Goal: Information Seeking & Learning: Learn about a topic

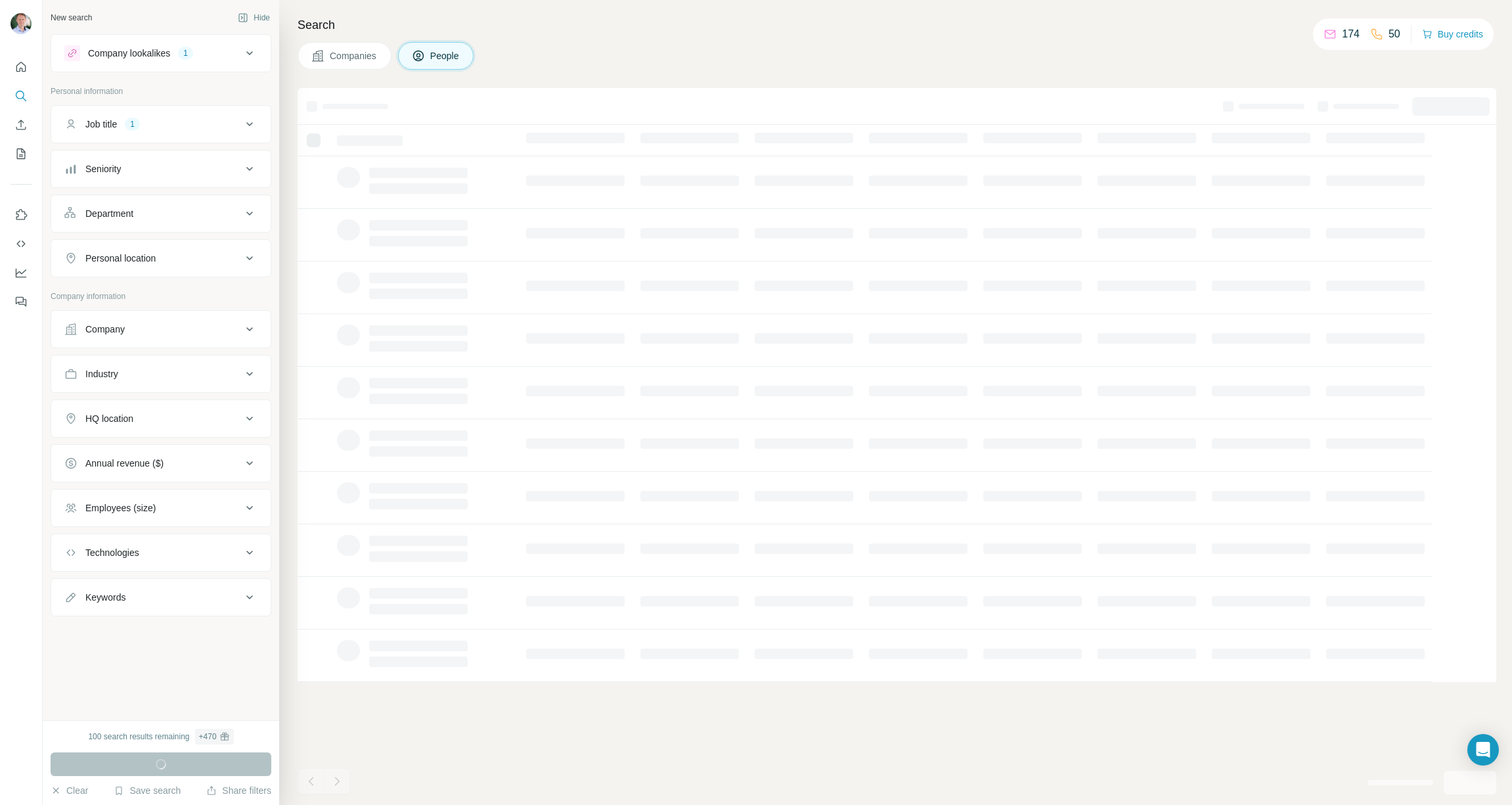
click at [115, 47] on div "Company lookalikes" at bounding box center [129, 52] width 82 height 13
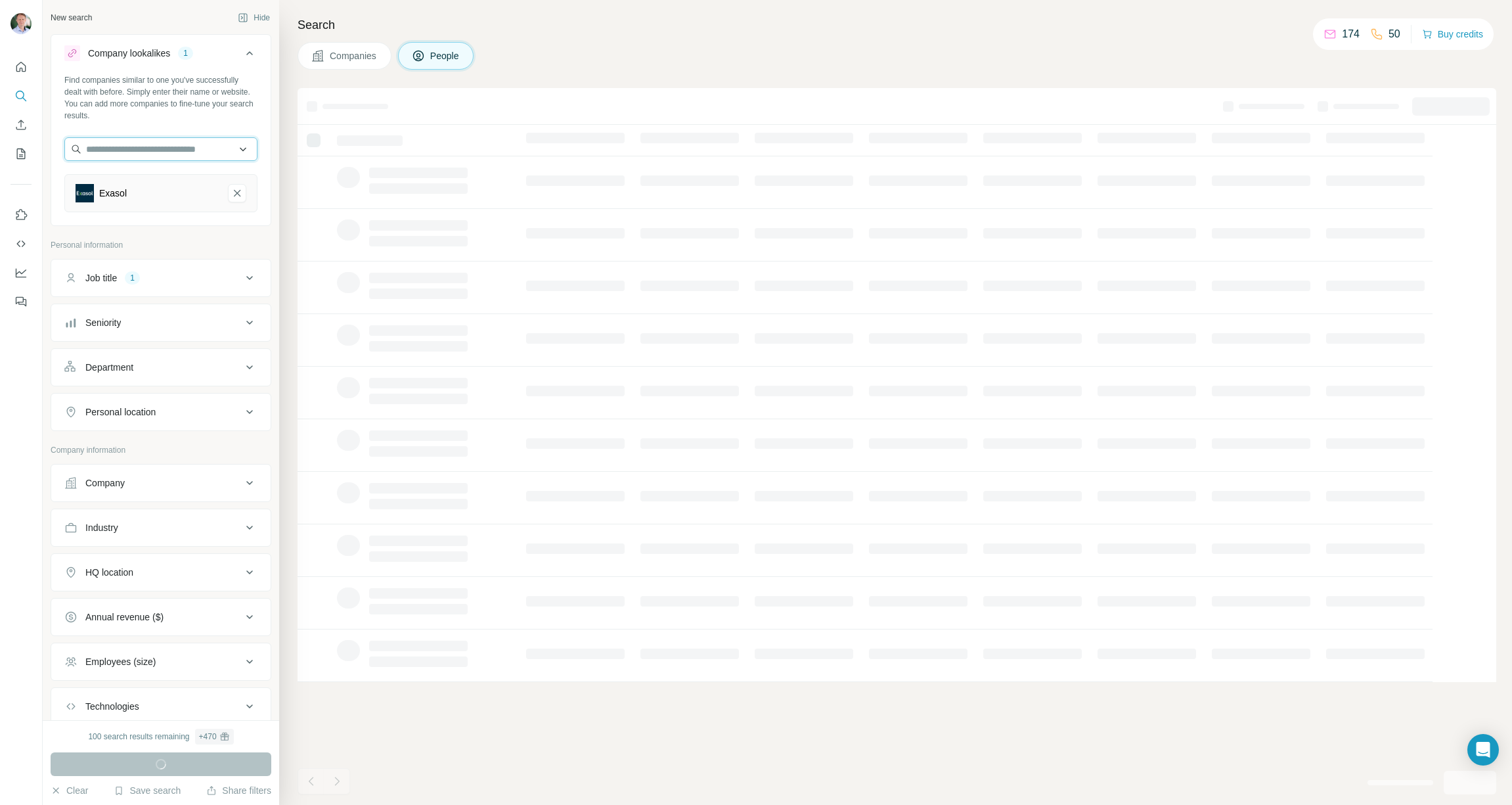
click at [157, 151] on input "text" at bounding box center [161, 149] width 193 height 24
type input "*********"
click at [158, 189] on div "EagleView [DOMAIN_NAME]" at bounding box center [156, 185] width 177 height 36
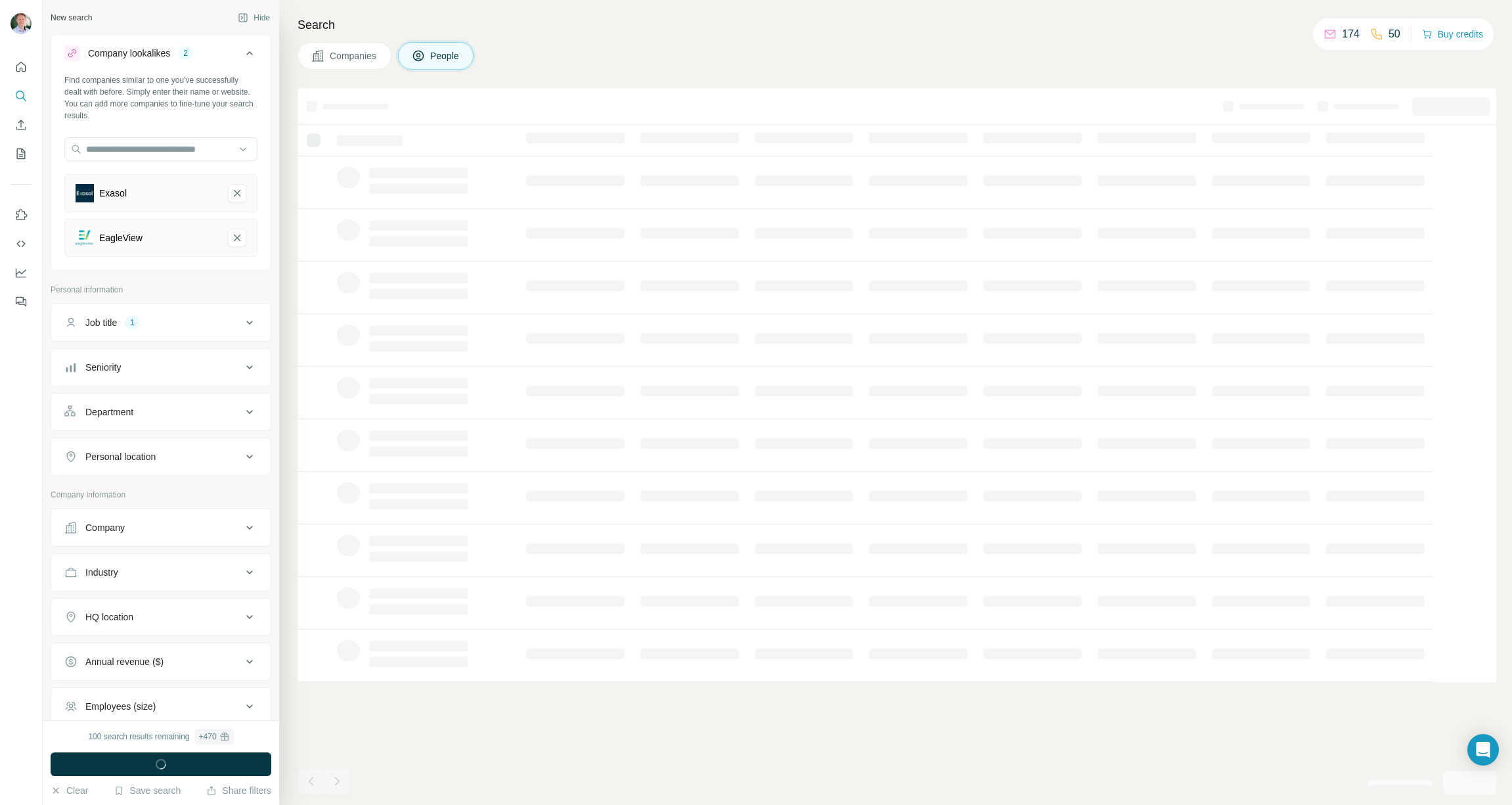
click at [324, 21] on h4 "Search" at bounding box center [896, 24] width 1199 height 18
click at [349, 60] on span "Companies" at bounding box center [353, 55] width 48 height 13
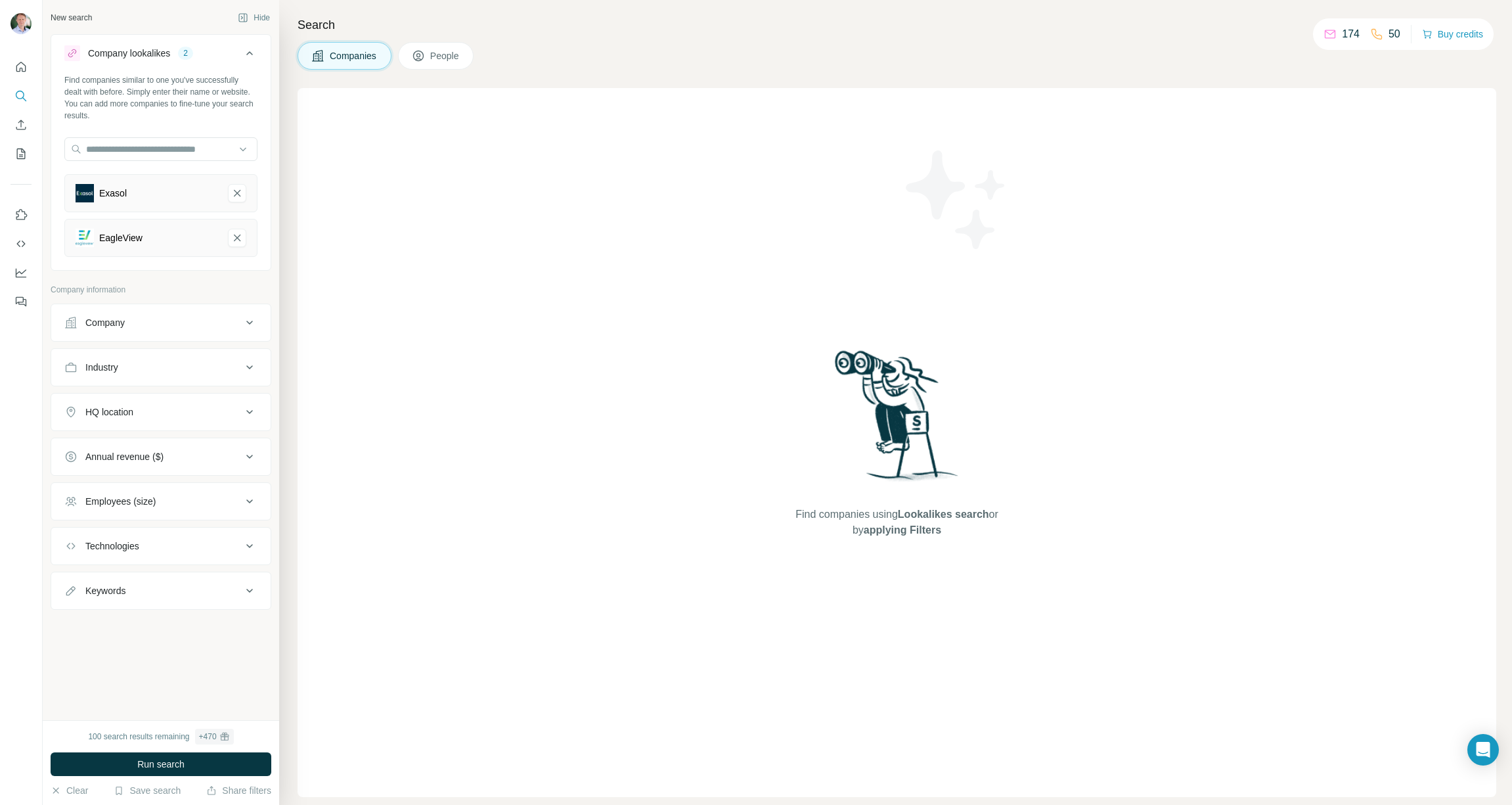
click at [181, 326] on div "Company" at bounding box center [153, 322] width 178 height 13
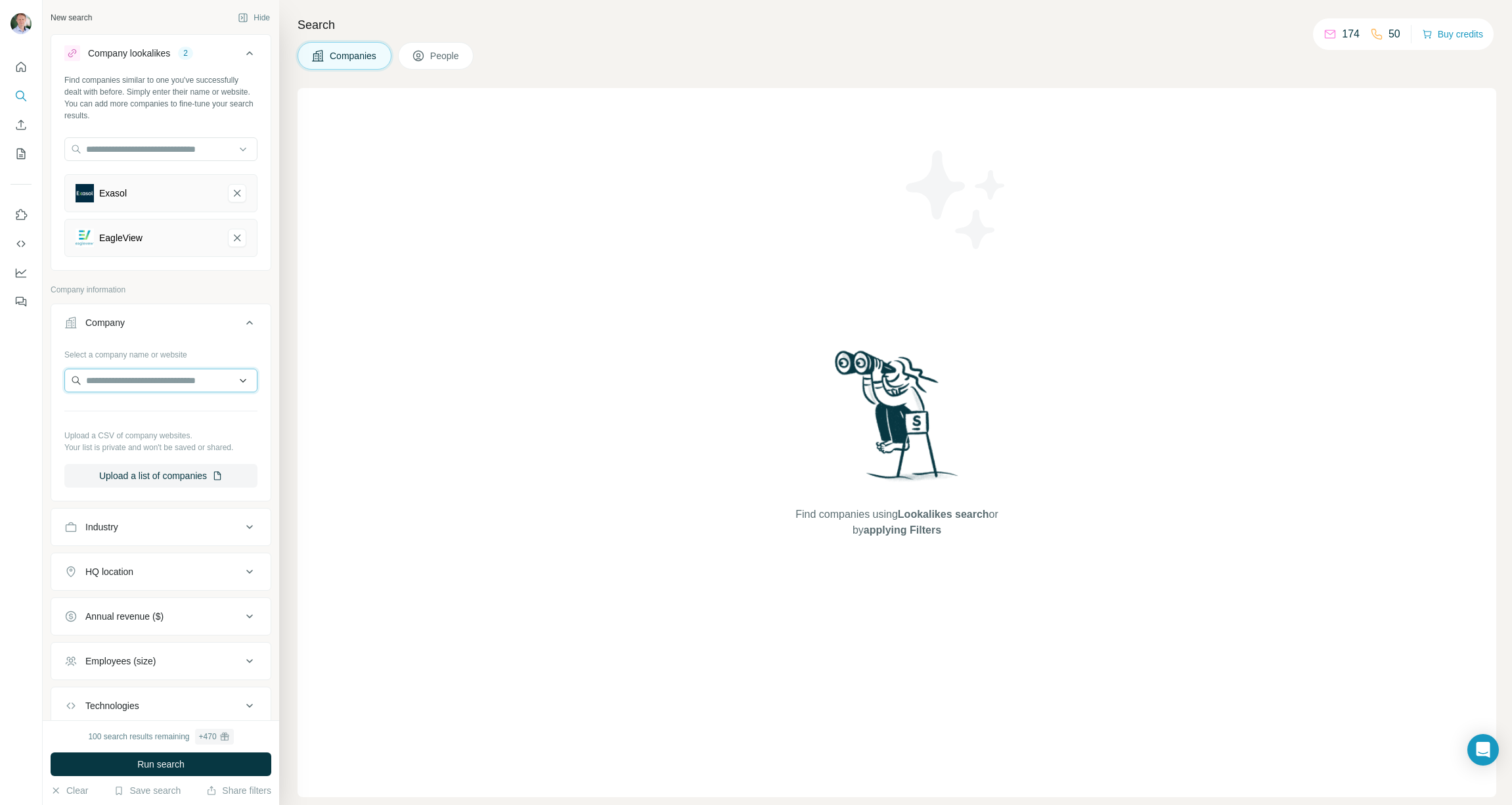
click at [167, 382] on input "text" at bounding box center [161, 380] width 193 height 24
type input "******"
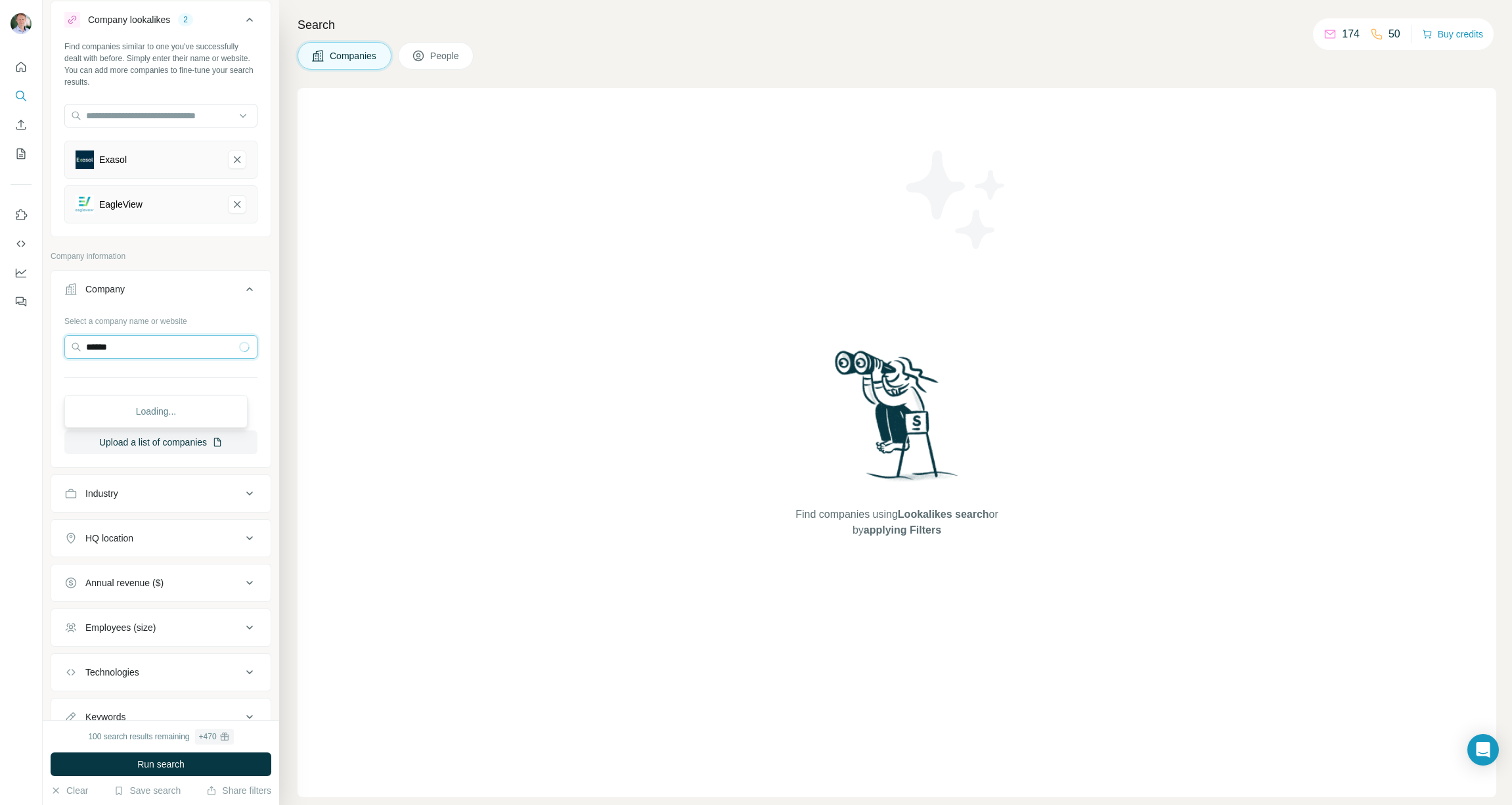
scroll to position [86, 0]
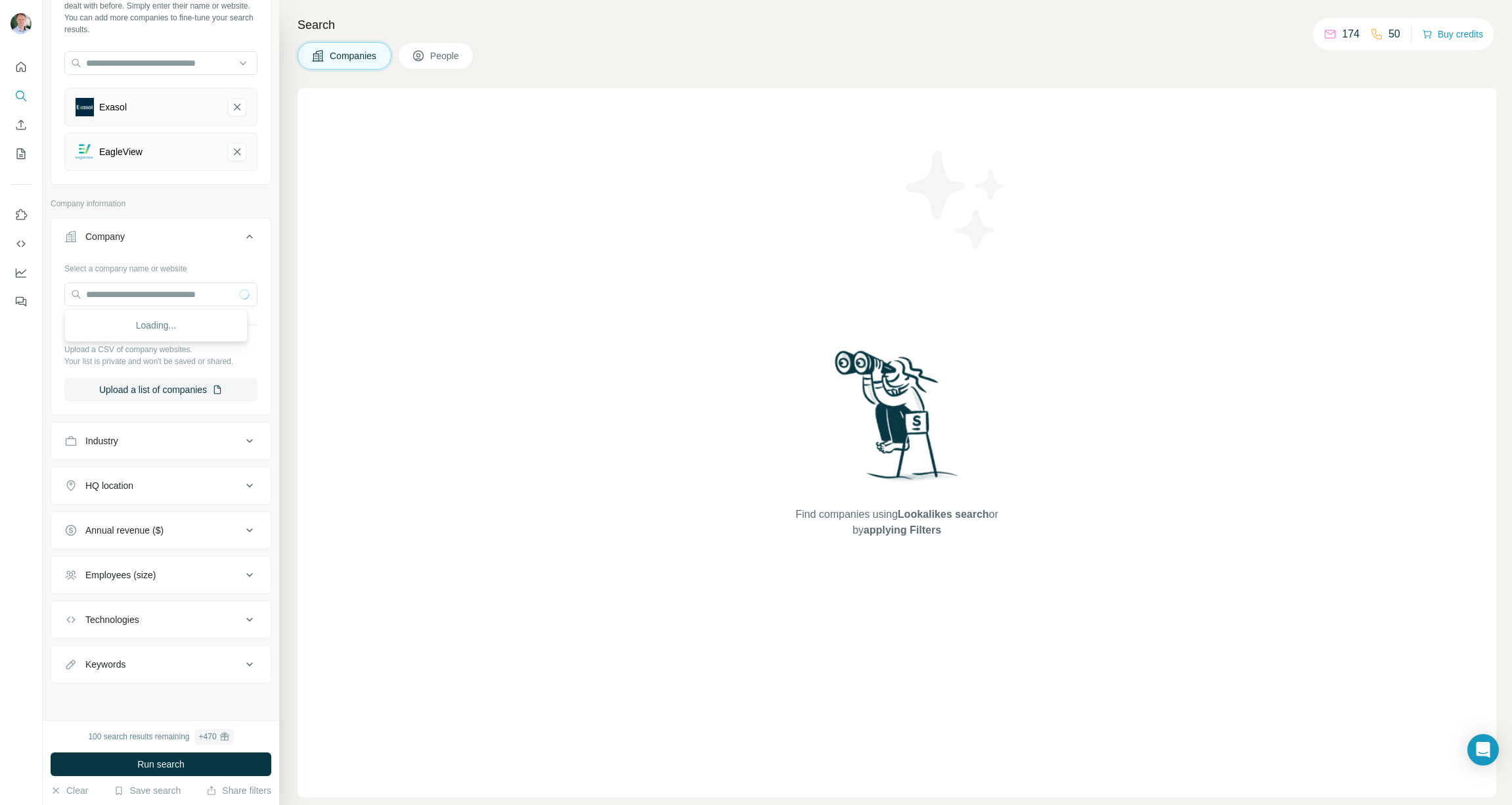
click at [231, 443] on div "Industry" at bounding box center [153, 441] width 178 height 13
click at [197, 474] on input at bounding box center [154, 473] width 163 height 15
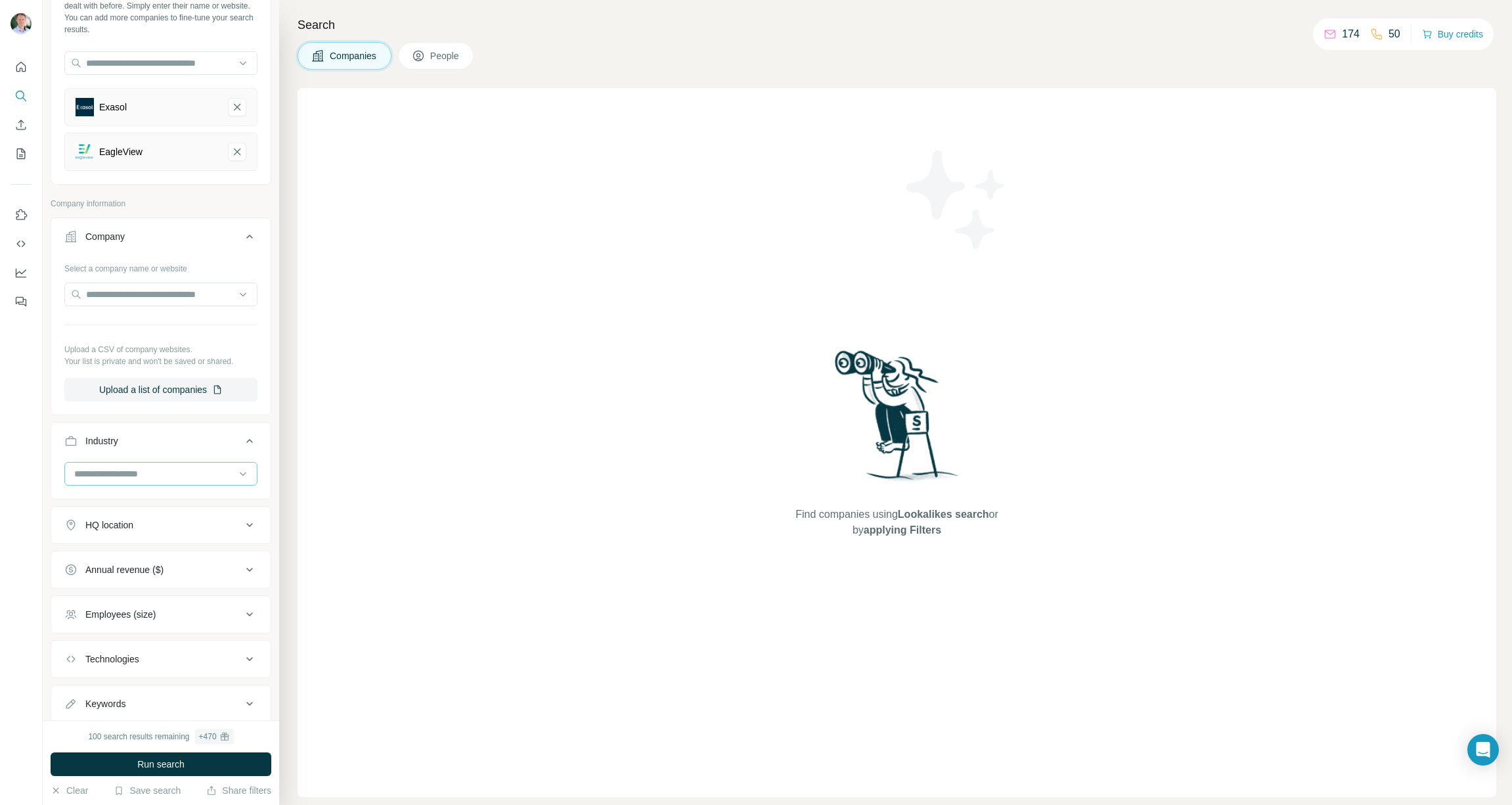
click at [192, 474] on input at bounding box center [154, 473] width 163 height 15
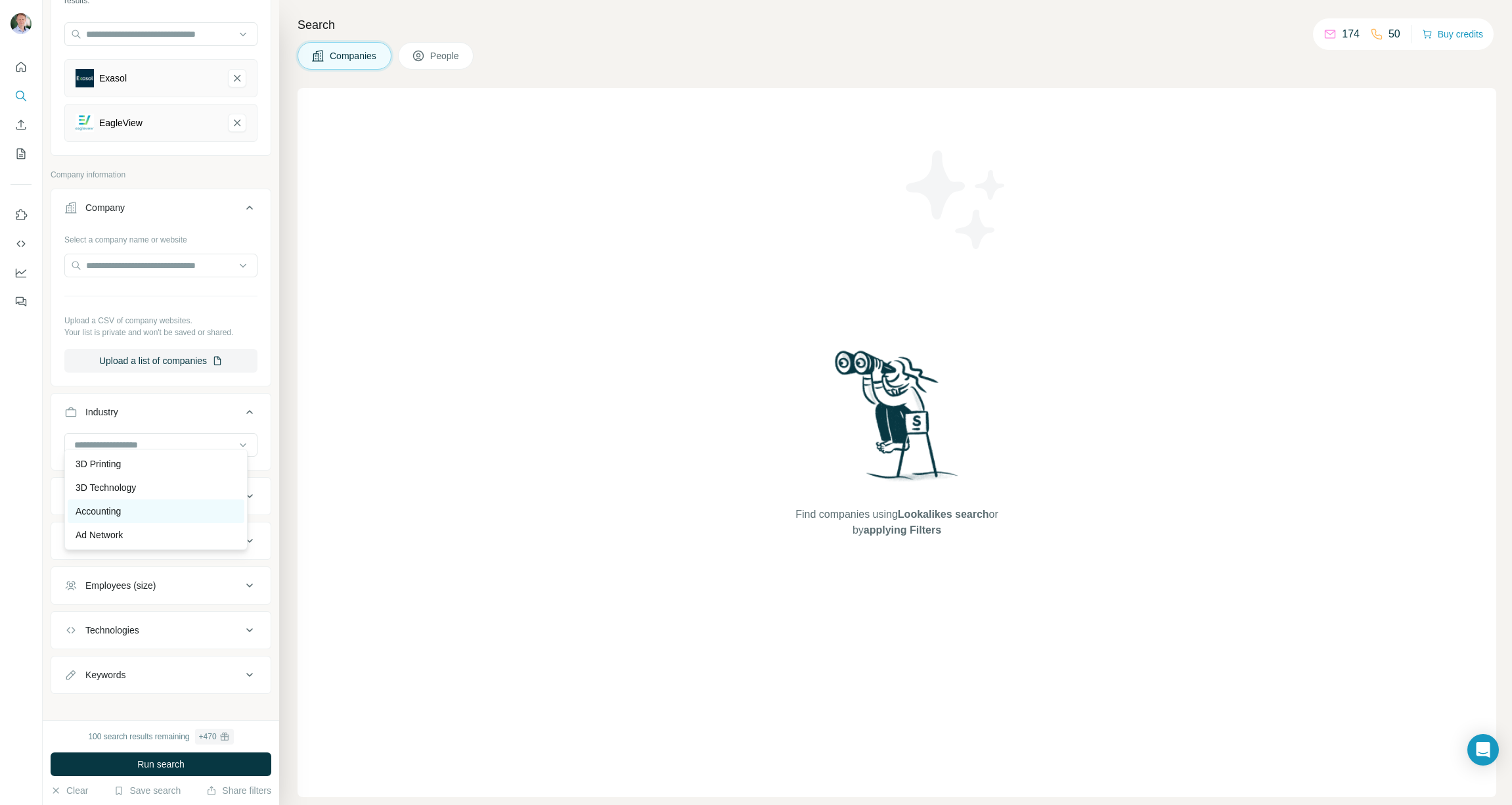
scroll to position [125, 0]
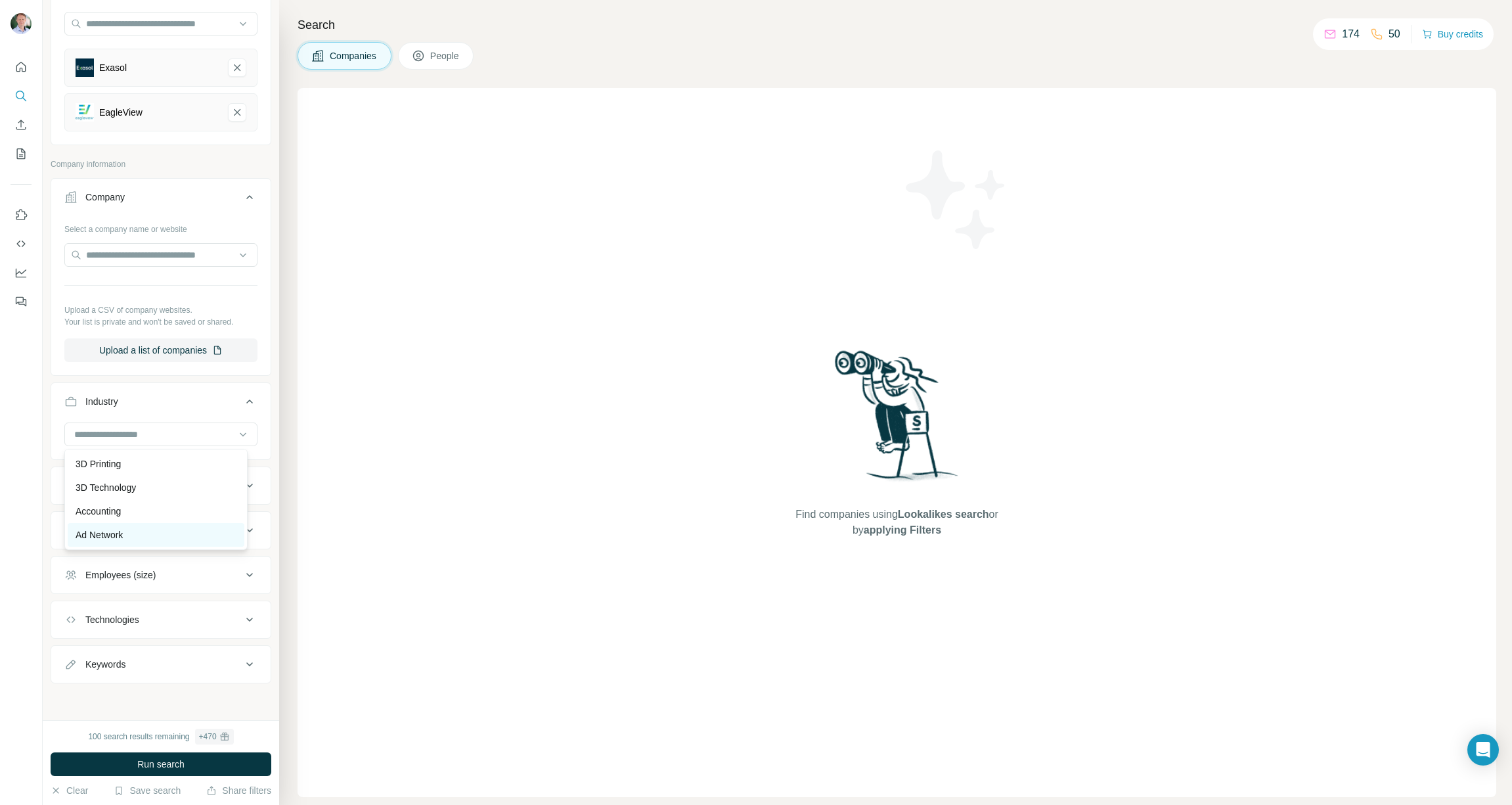
click at [165, 529] on div "Ad Network" at bounding box center [156, 535] width 161 height 13
drag, startPoint x: 228, startPoint y: 118, endPoint x: 230, endPoint y: 93, distance: 25.1
click at [231, 118] on icon "EagleView-remove-button" at bounding box center [237, 112] width 12 height 13
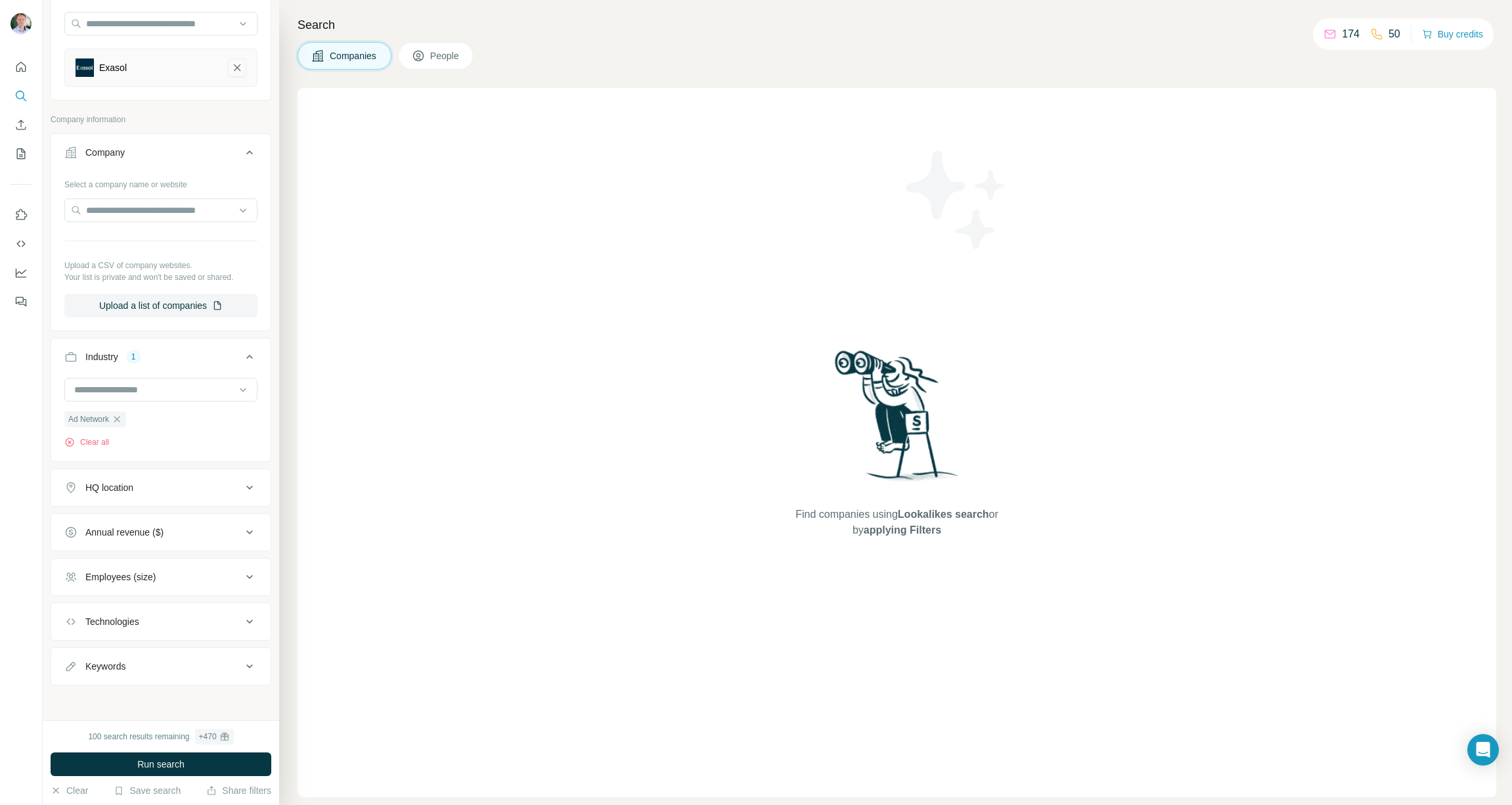
click at [231, 73] on icon "Exasol-remove-button" at bounding box center [237, 67] width 12 height 13
click at [240, 587] on button "Employees (size)" at bounding box center [161, 575] width 219 height 32
click at [80, 699] on span "201-500" at bounding box center [100, 701] width 38 height 13
click at [72, 679] on icon at bounding box center [73, 677] width 16 height 16
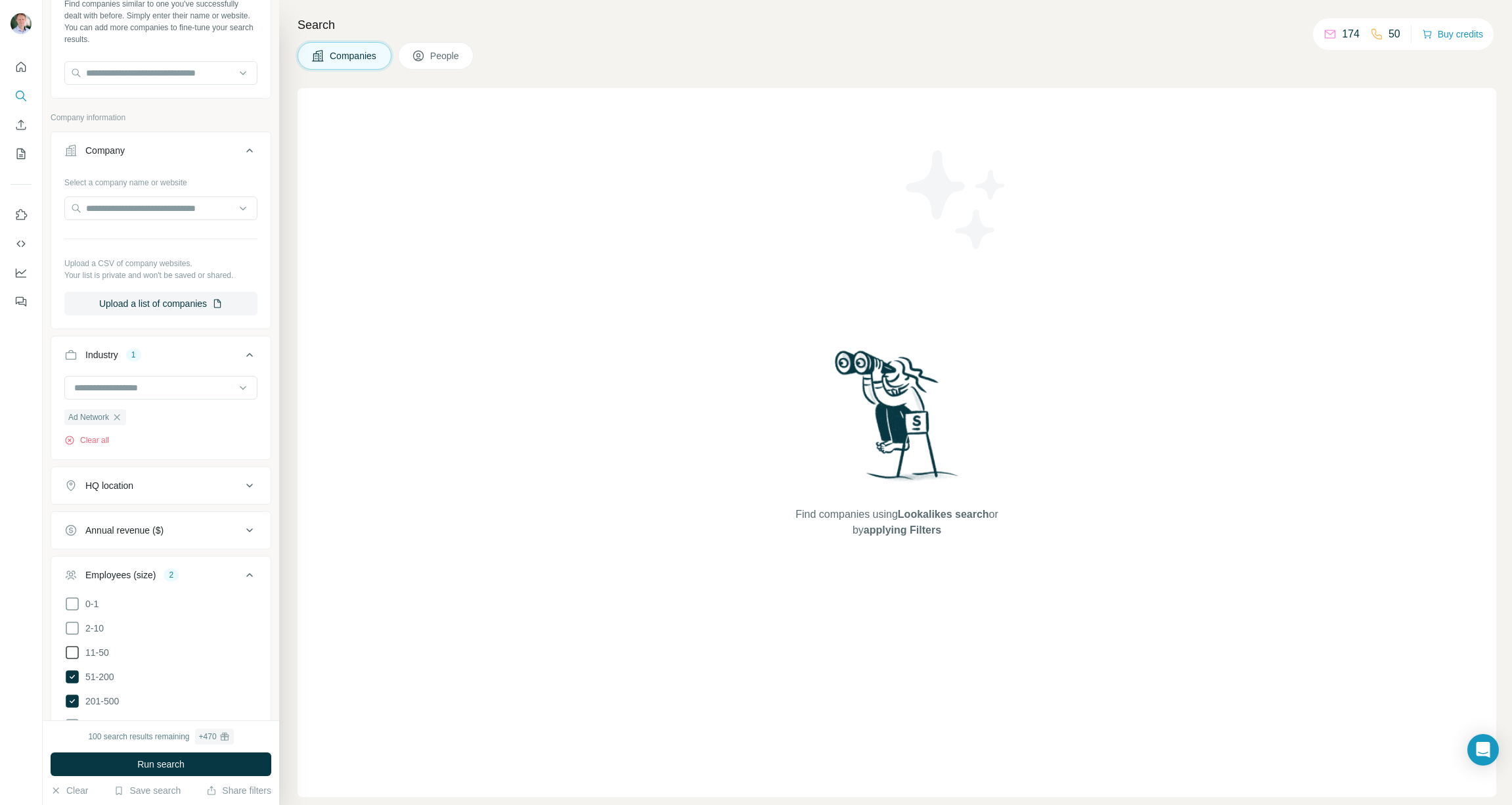
click at [71, 650] on icon at bounding box center [73, 653] width 16 height 16
click at [73, 625] on icon at bounding box center [73, 628] width 16 height 16
click at [70, 606] on icon at bounding box center [73, 604] width 16 height 16
click at [165, 762] on span "Run search" at bounding box center [161, 764] width 47 height 13
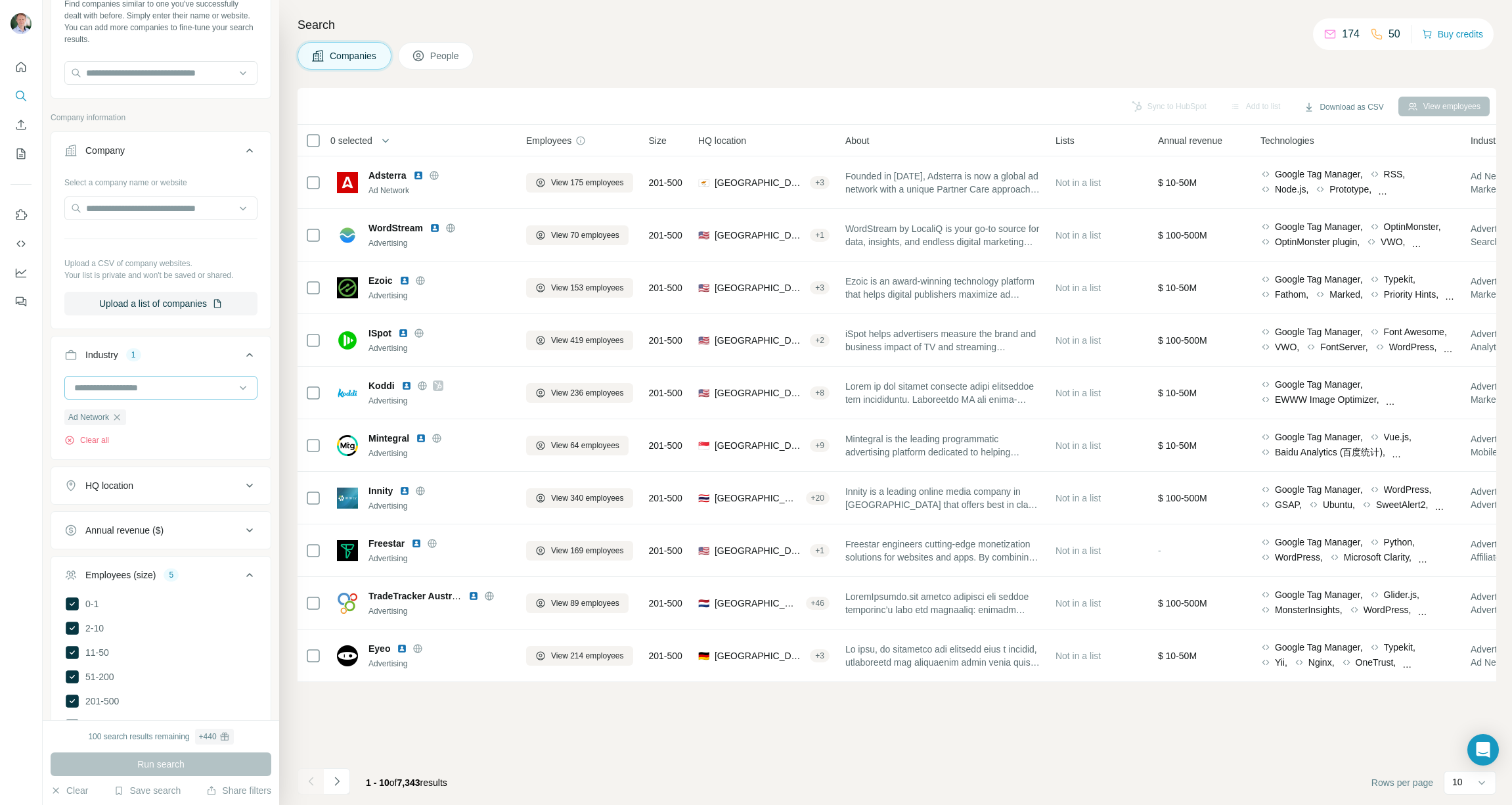
click at [174, 388] on input at bounding box center [154, 388] width 163 height 15
click at [149, 451] on div "AgTech" at bounding box center [156, 446] width 161 height 13
click at [188, 767] on button "Run search" at bounding box center [161, 764] width 220 height 24
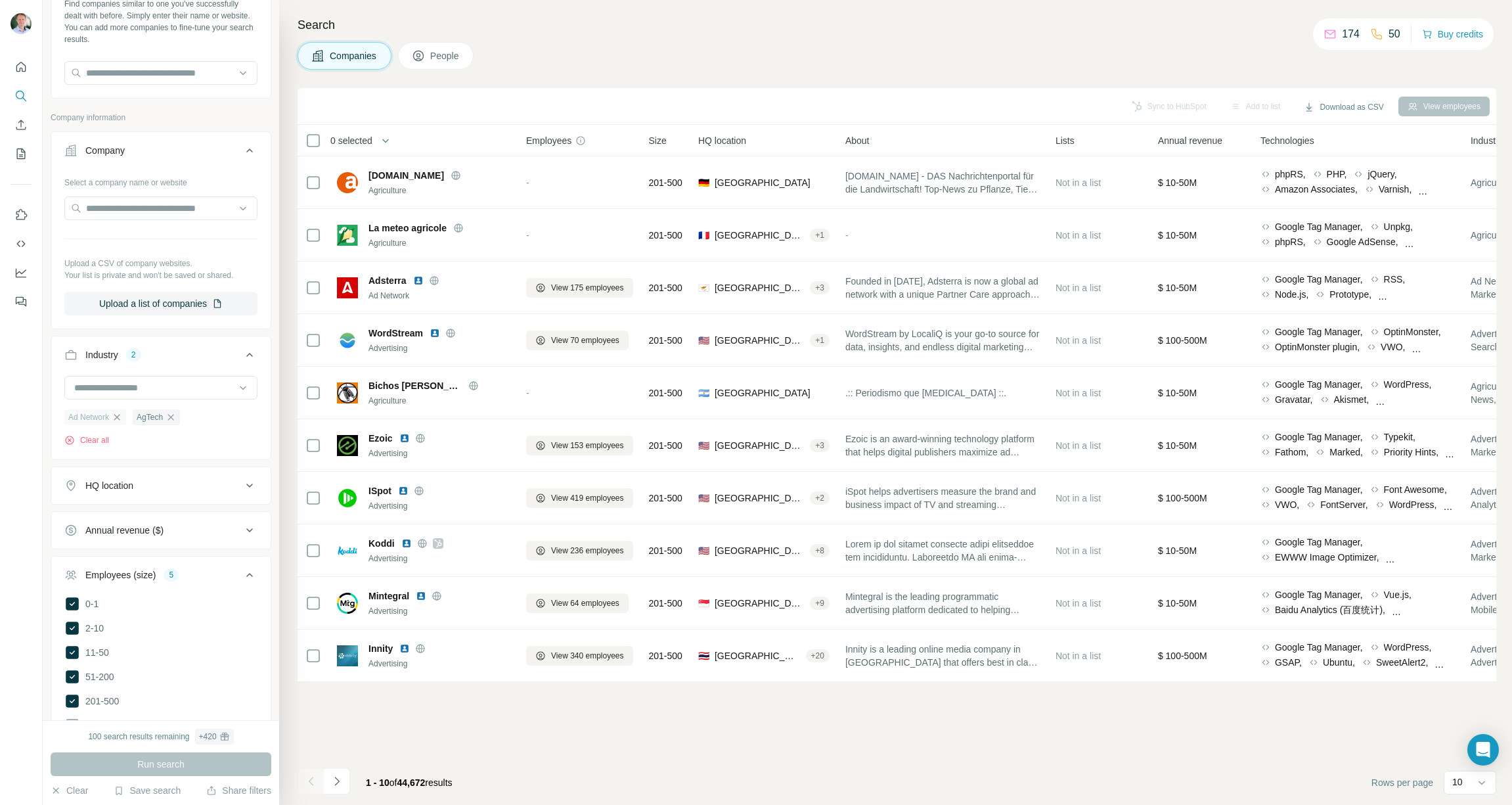
click at [117, 416] on icon "button" at bounding box center [117, 417] width 10 height 10
click at [173, 766] on span "Run search" at bounding box center [161, 764] width 47 height 13
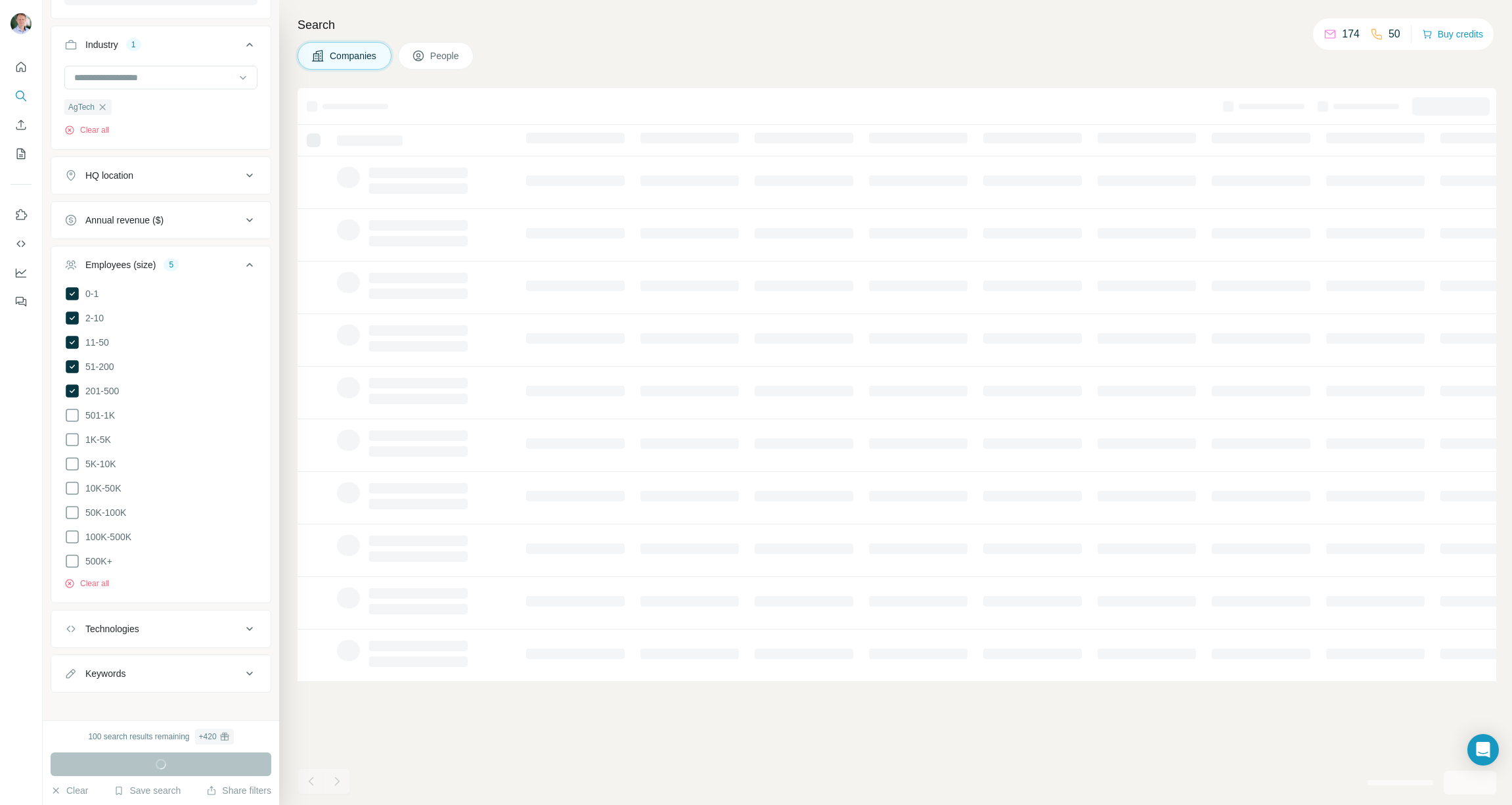
scroll to position [392, 0]
click at [247, 622] on icon at bounding box center [250, 624] width 7 height 4
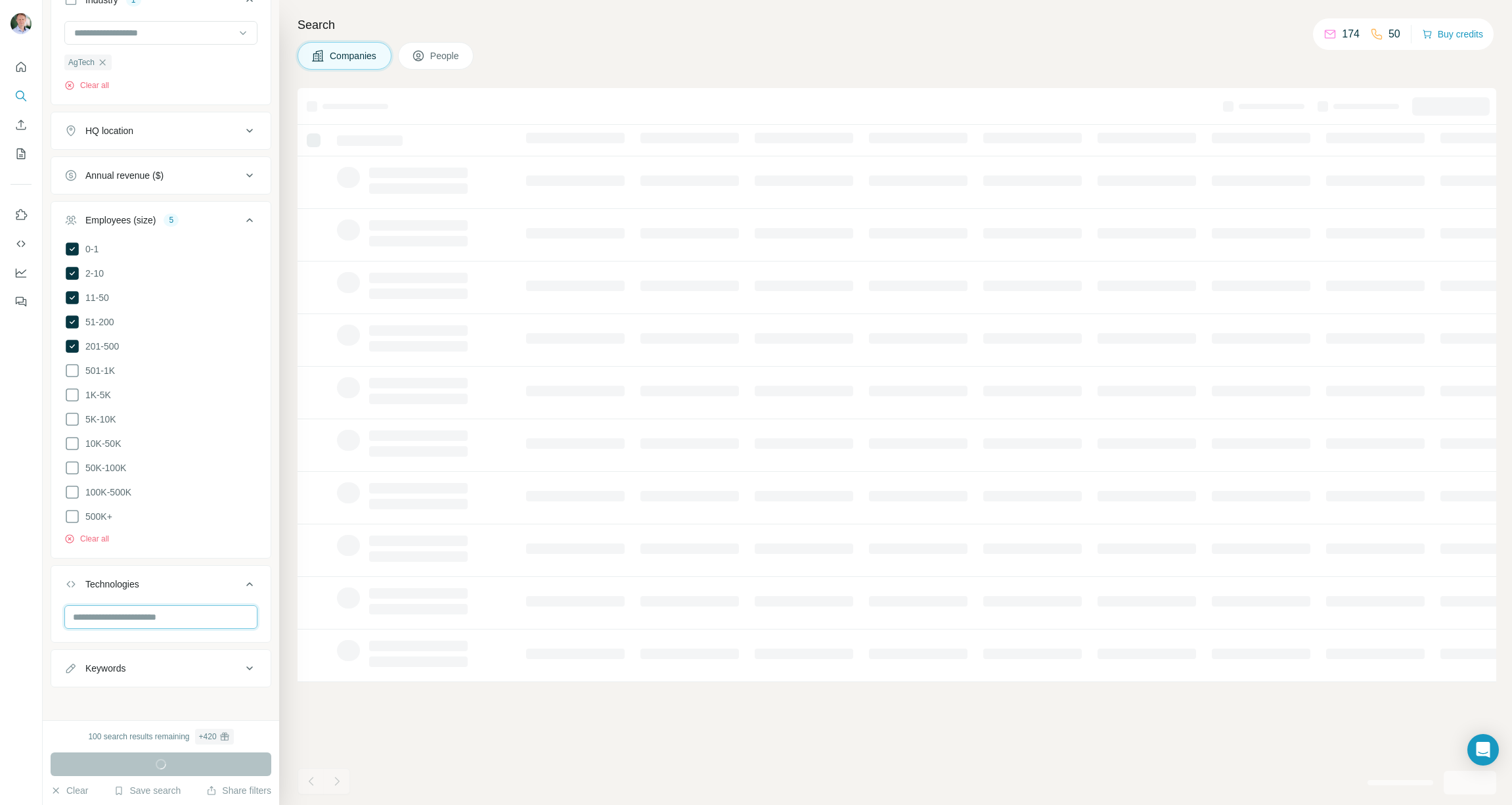
click at [191, 616] on input "text" at bounding box center [161, 617] width 193 height 24
click at [79, 704] on icon "button" at bounding box center [76, 708] width 13 height 13
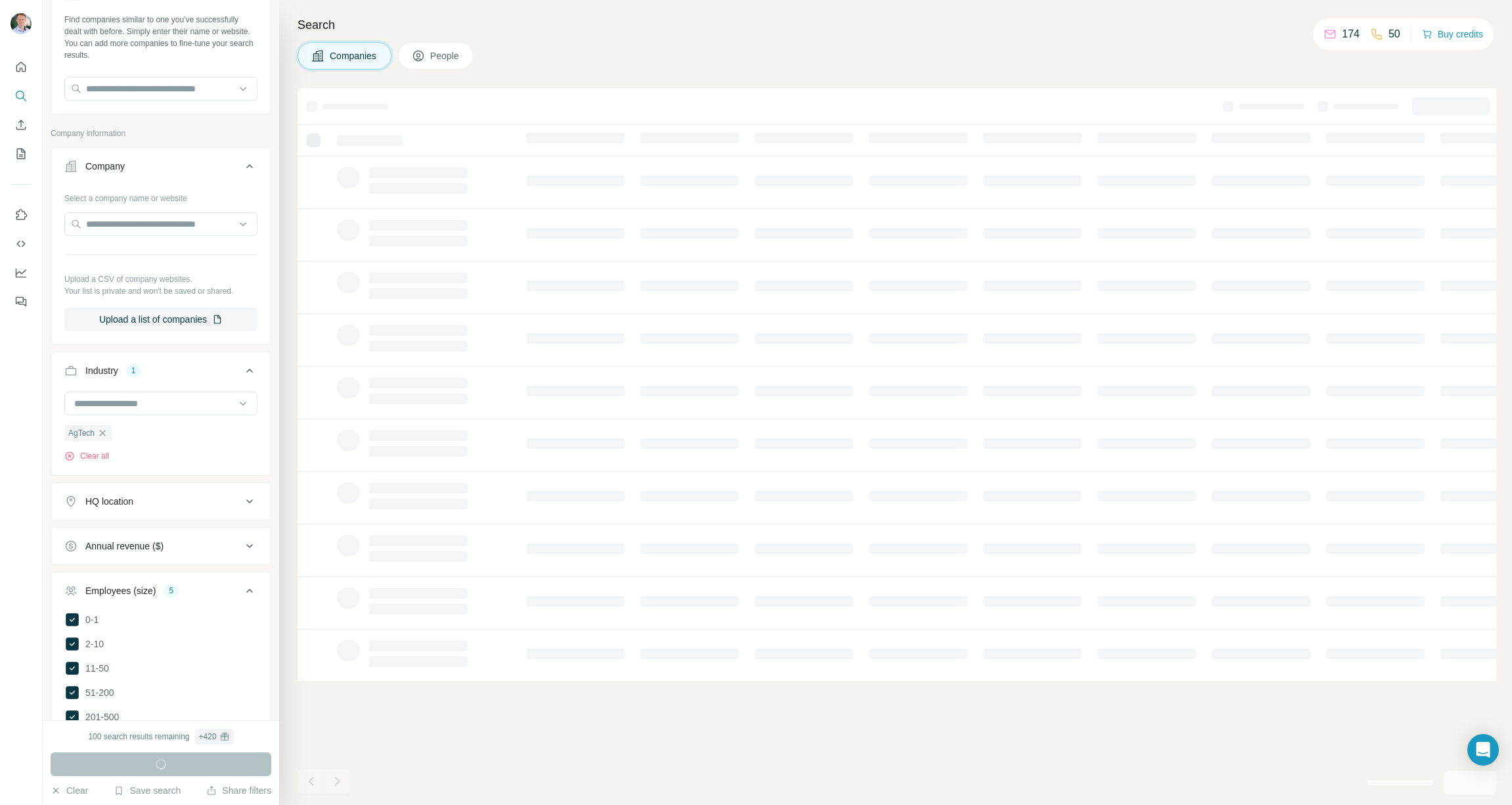
scroll to position [0, 0]
